Goal: Information Seeking & Learning: Compare options

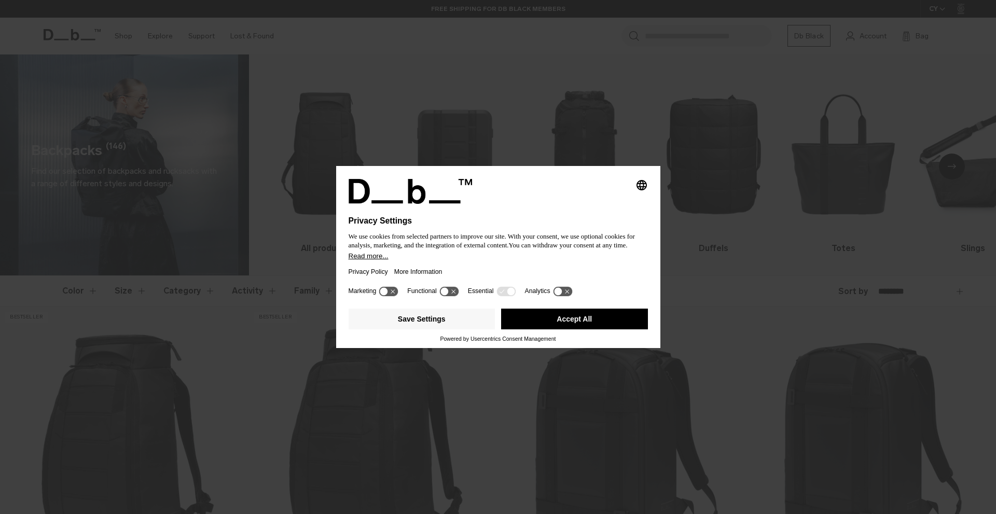
click at [582, 319] on button "Accept All" at bounding box center [574, 319] width 147 height 21
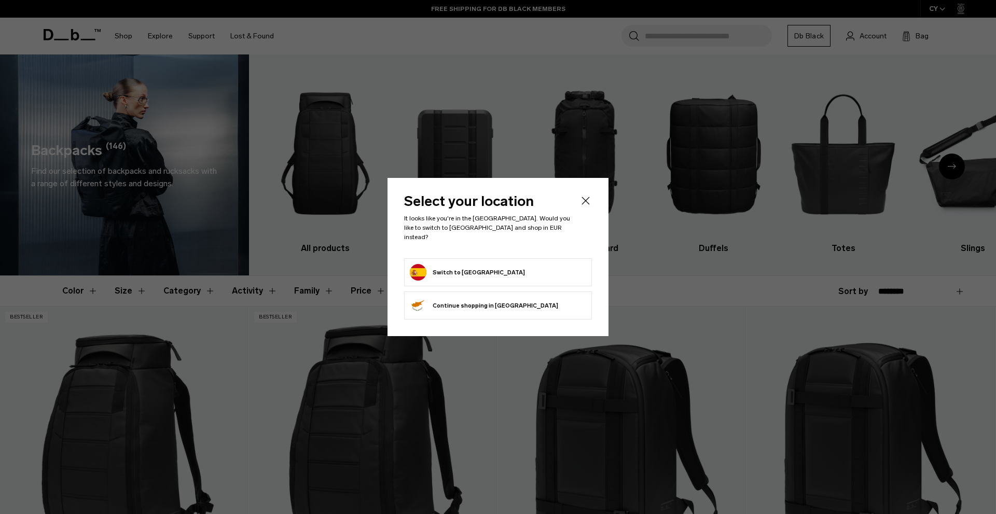
click at [581, 206] on icon "Close" at bounding box center [585, 200] width 12 height 12
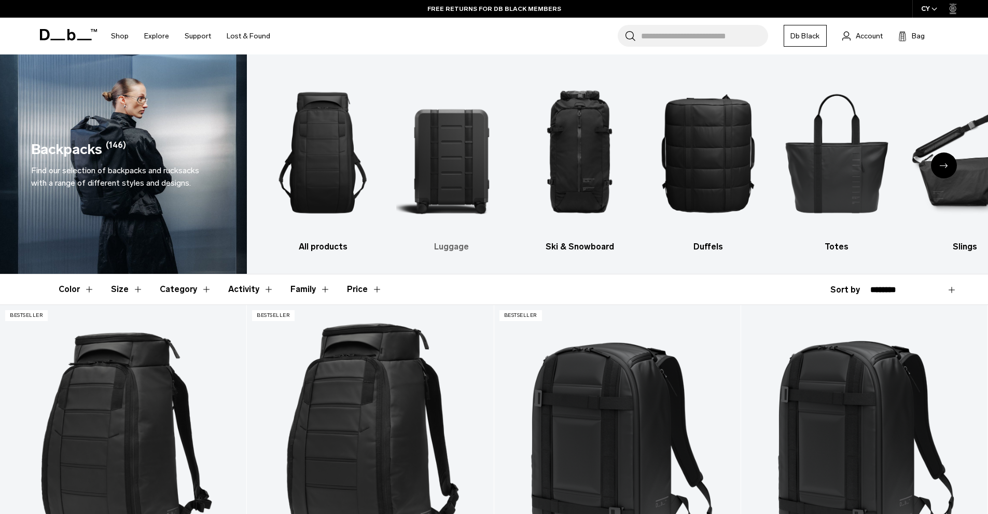
click at [465, 173] on img "2 / 10" at bounding box center [451, 152] width 110 height 165
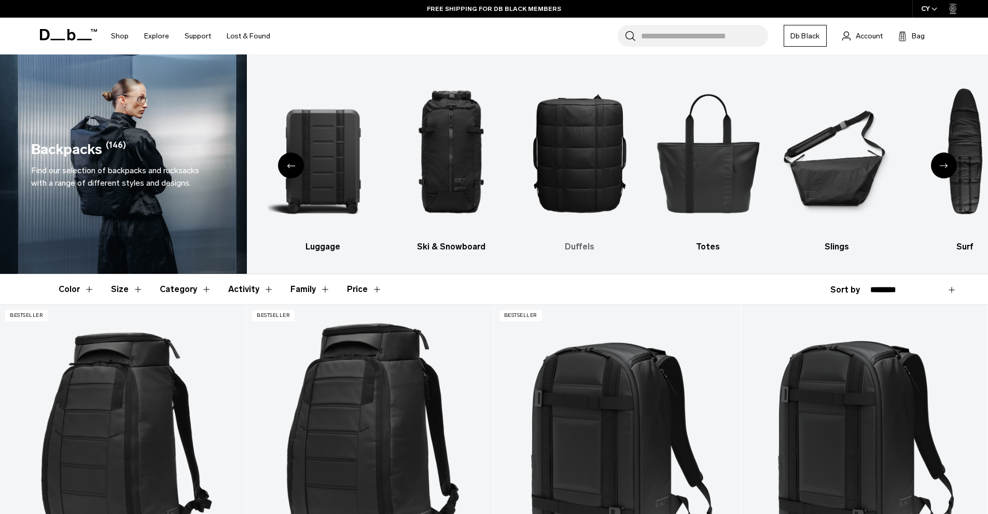
click at [603, 150] on img "4 / 10" at bounding box center [580, 152] width 110 height 165
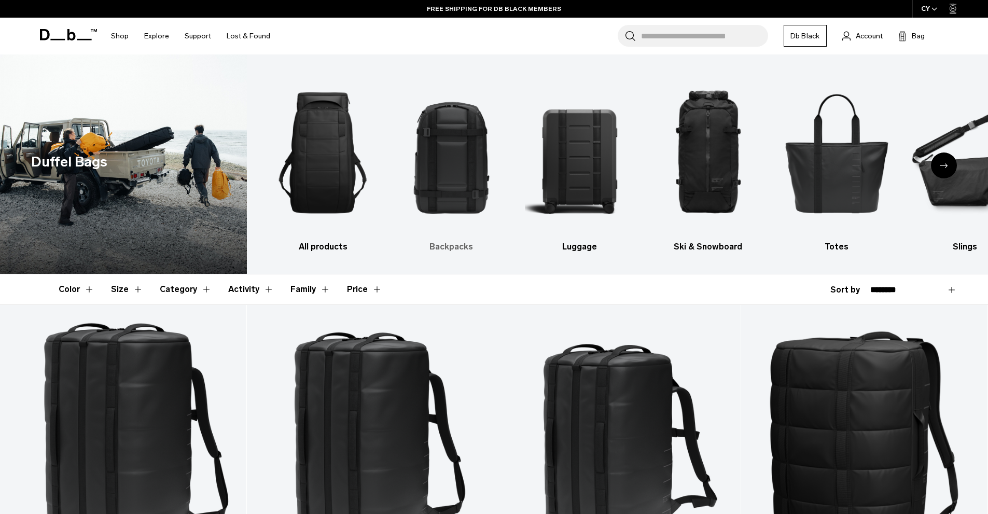
click at [476, 191] on img "2 / 10" at bounding box center [451, 152] width 110 height 165
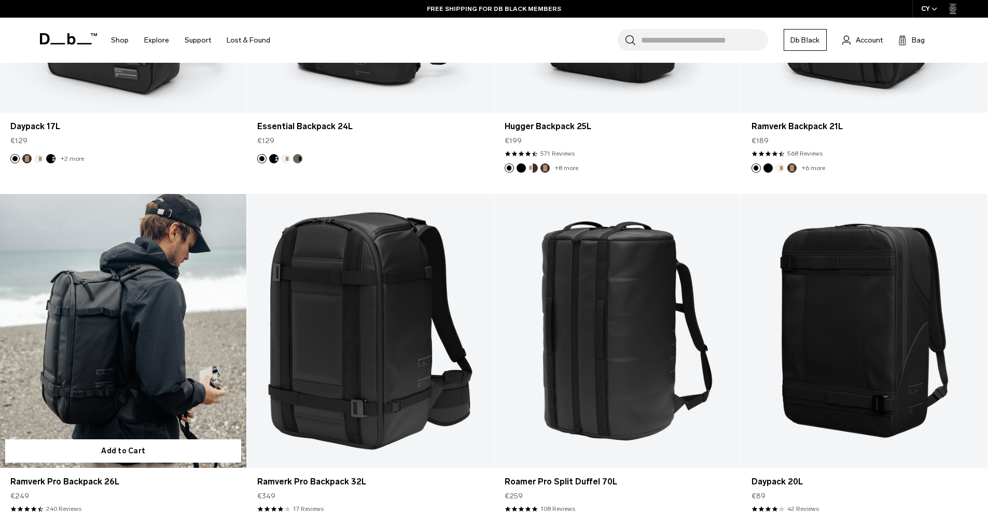
scroll to position [1556, 0]
